Goal: Check status: Check status

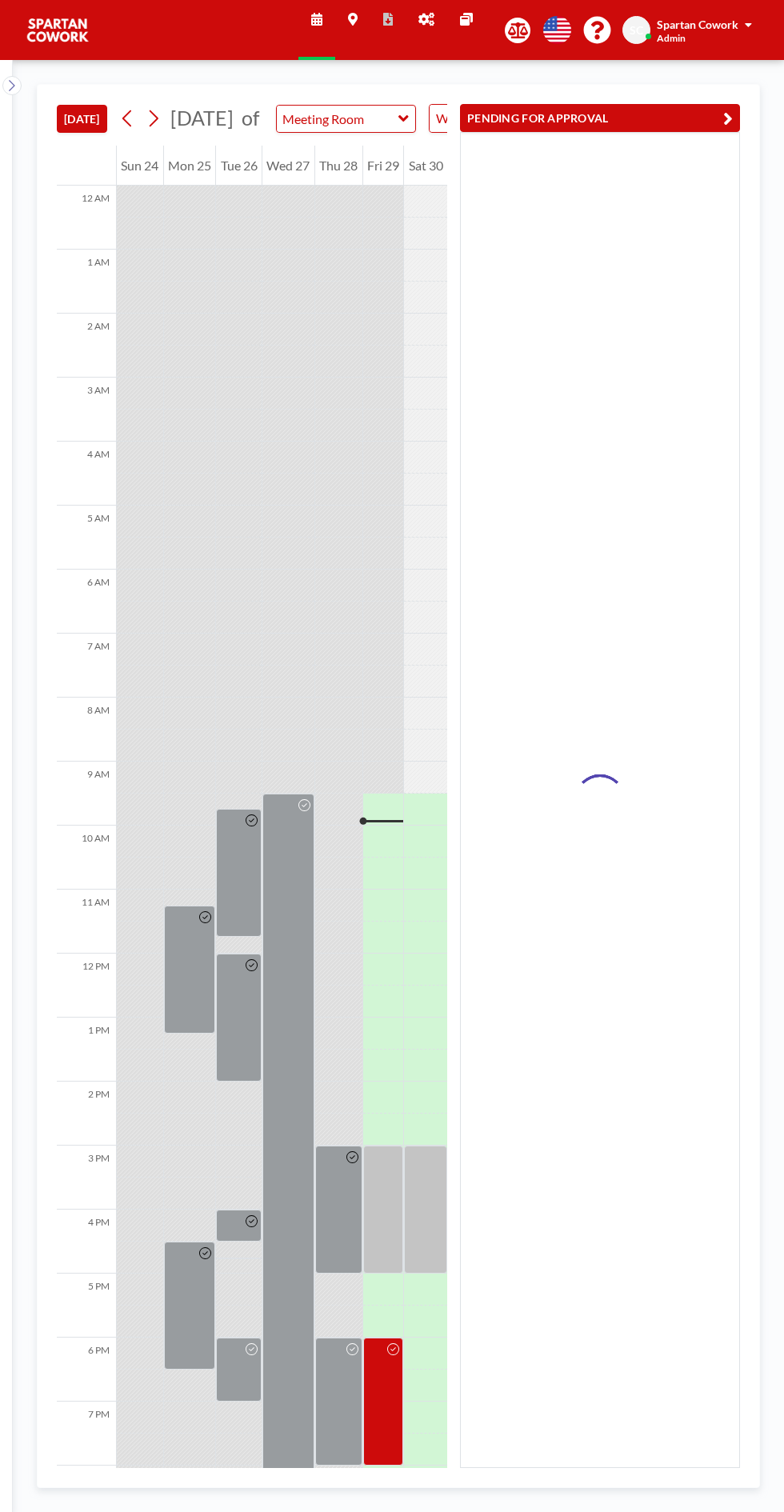
scroll to position [129, 0]
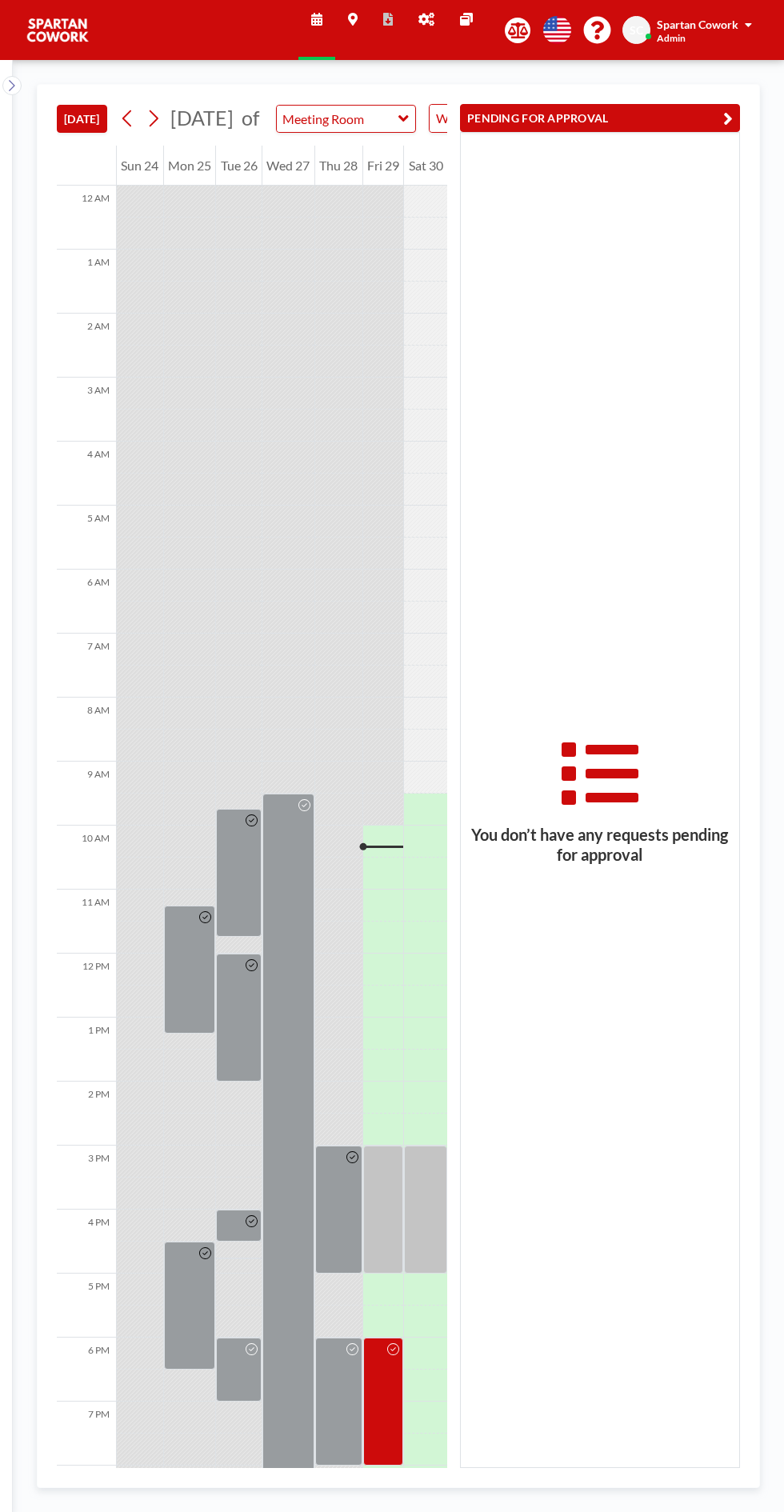
scroll to position [129, 0]
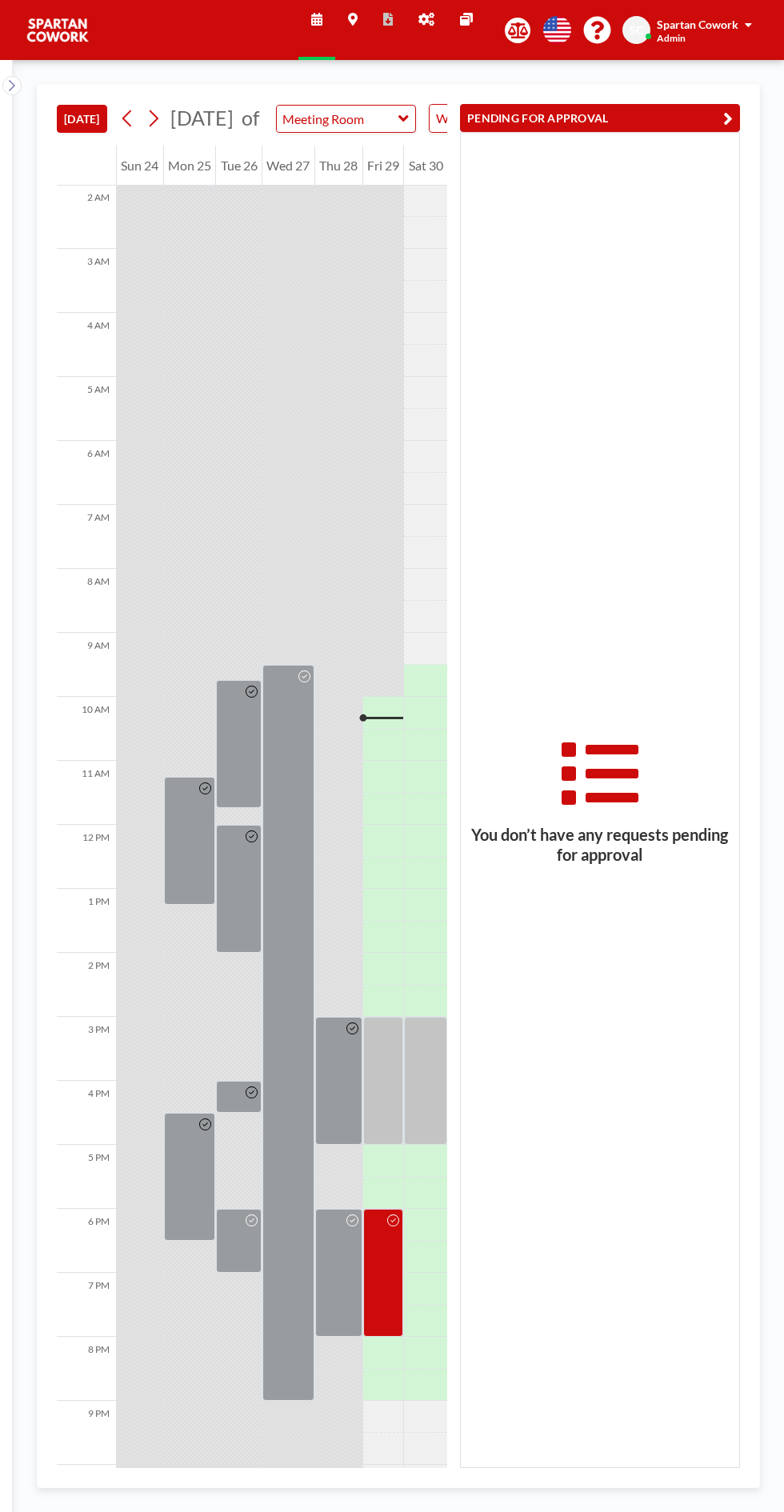
click at [527, 114] on button "PENDING FOR APPROVAL" at bounding box center [600, 118] width 280 height 28
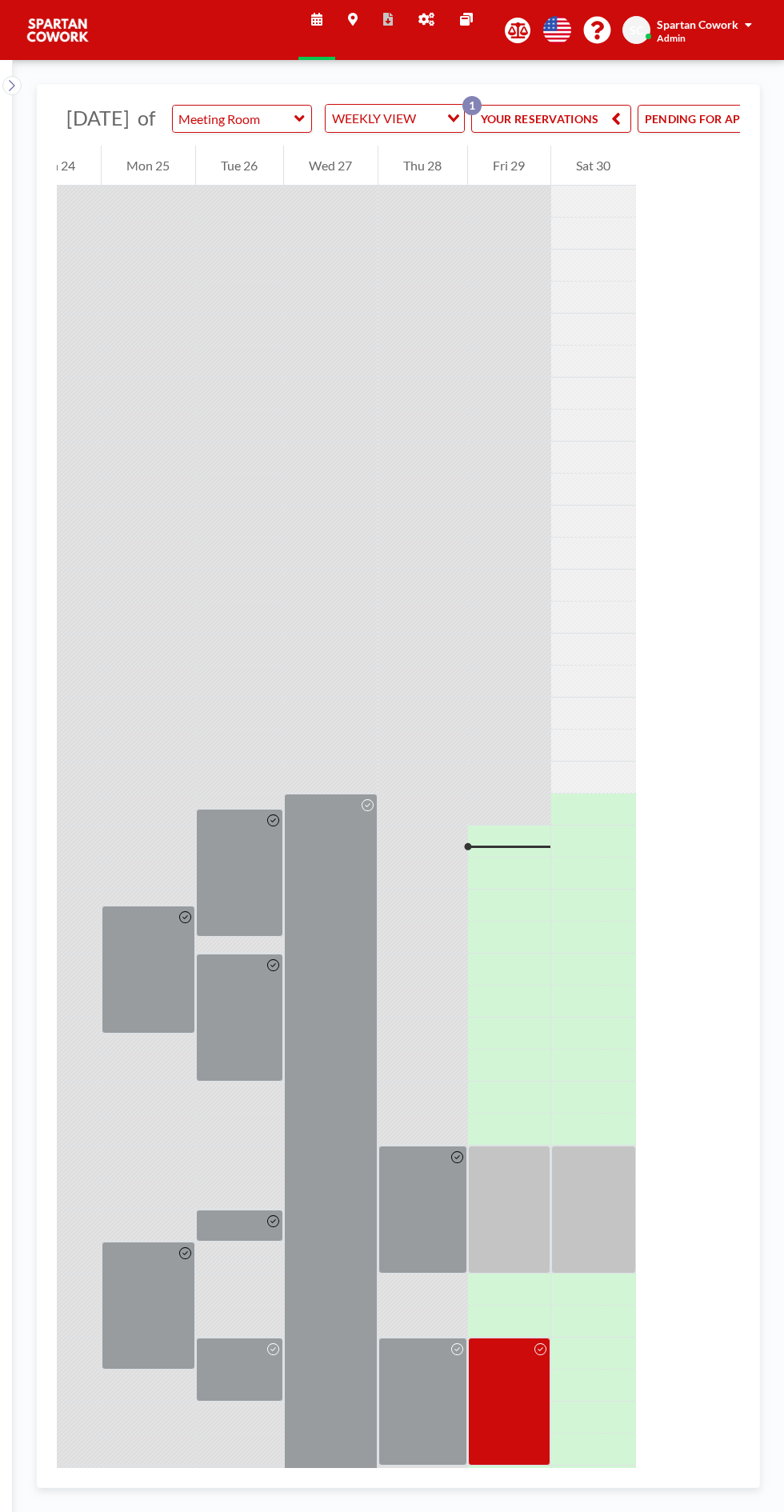
scroll to position [0, 179]
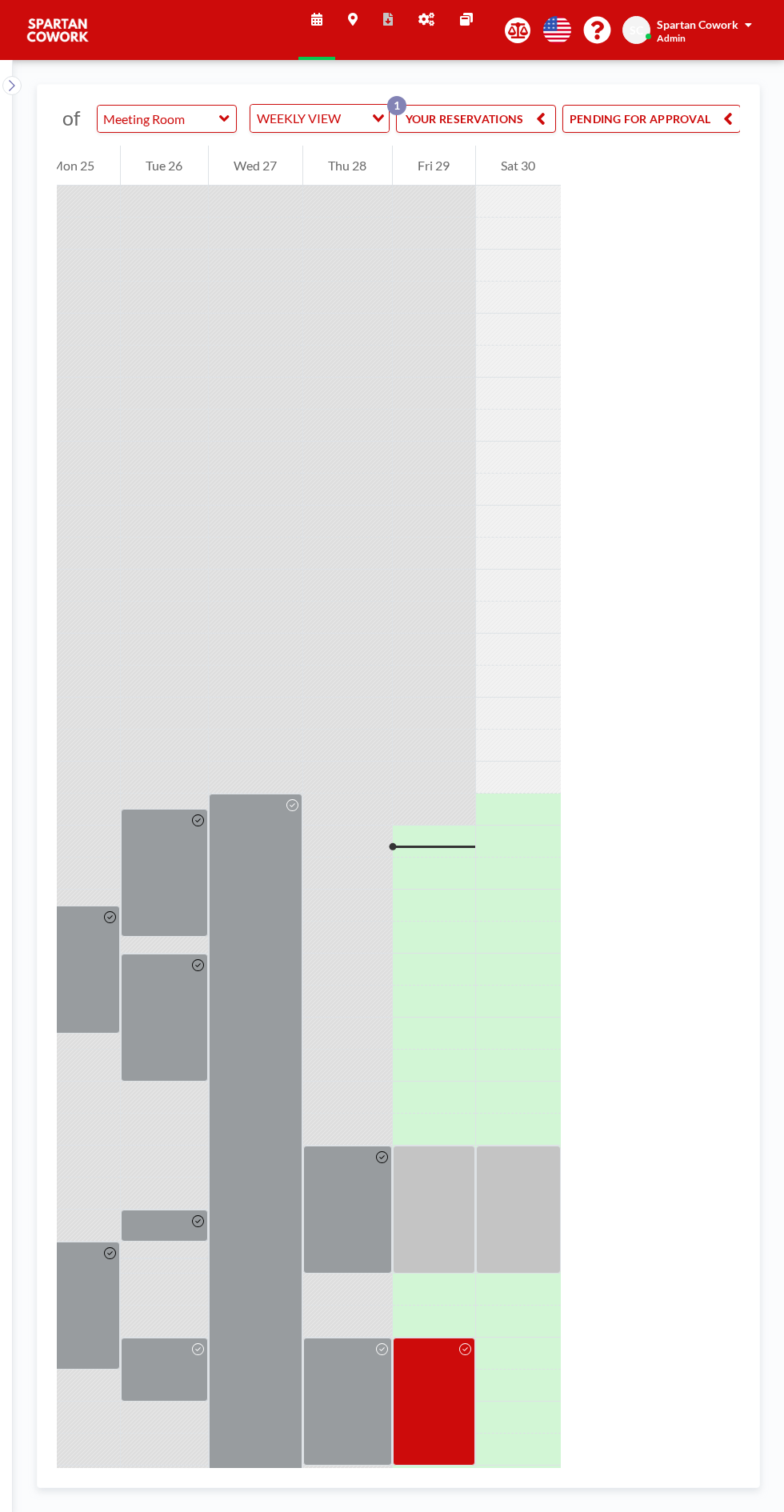
click at [616, 122] on button "PENDING FOR APPROVAL" at bounding box center [651, 118] width 179 height 28
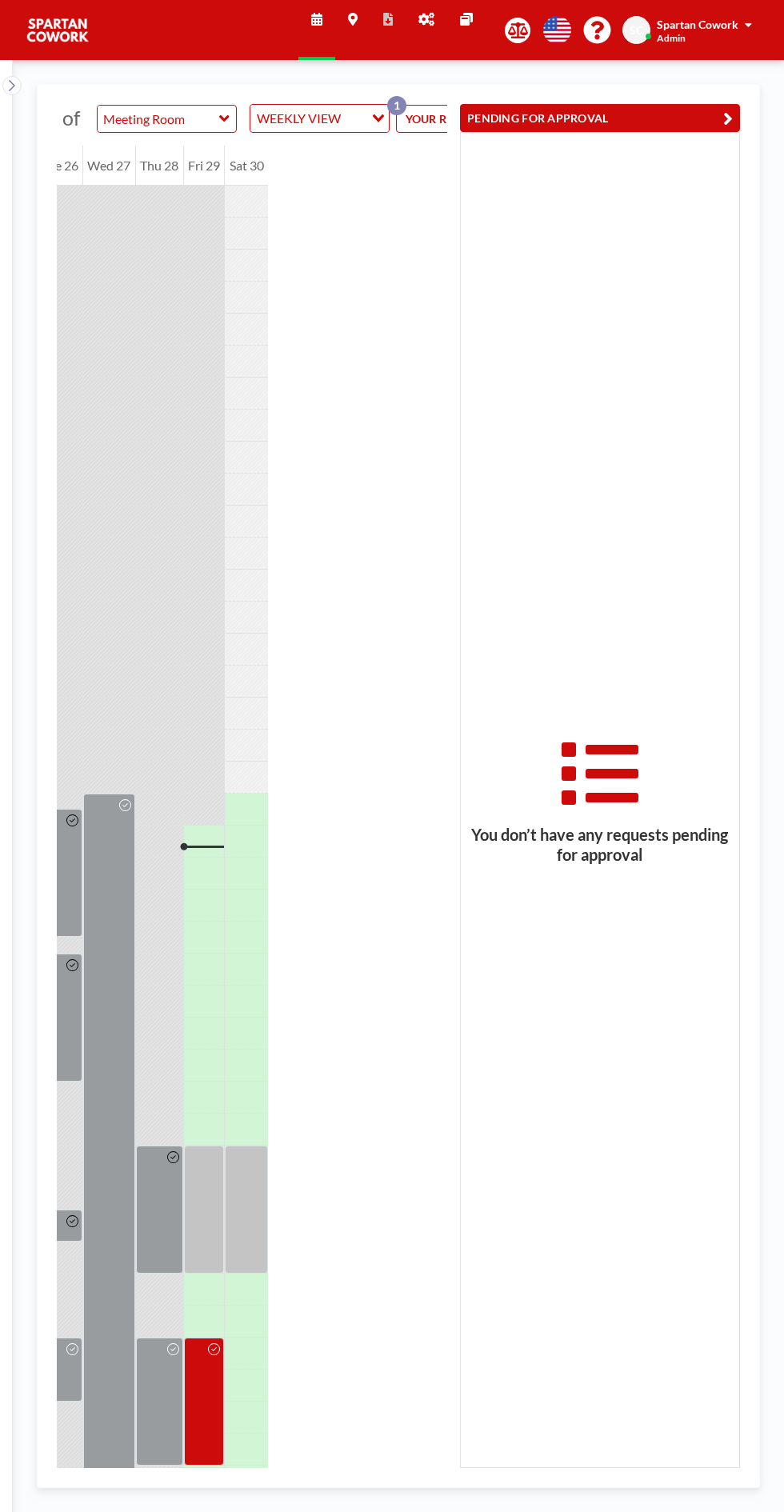
scroll to position [0, 155]
